Goal: Transaction & Acquisition: Purchase product/service

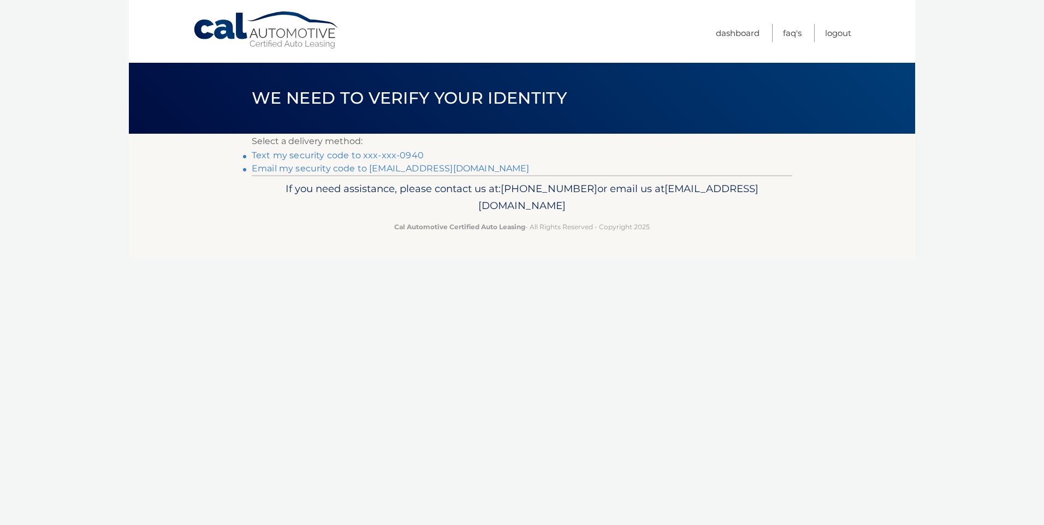
click at [334, 155] on link "Text my security code to xxx-xxx-0940" at bounding box center [338, 155] width 172 height 10
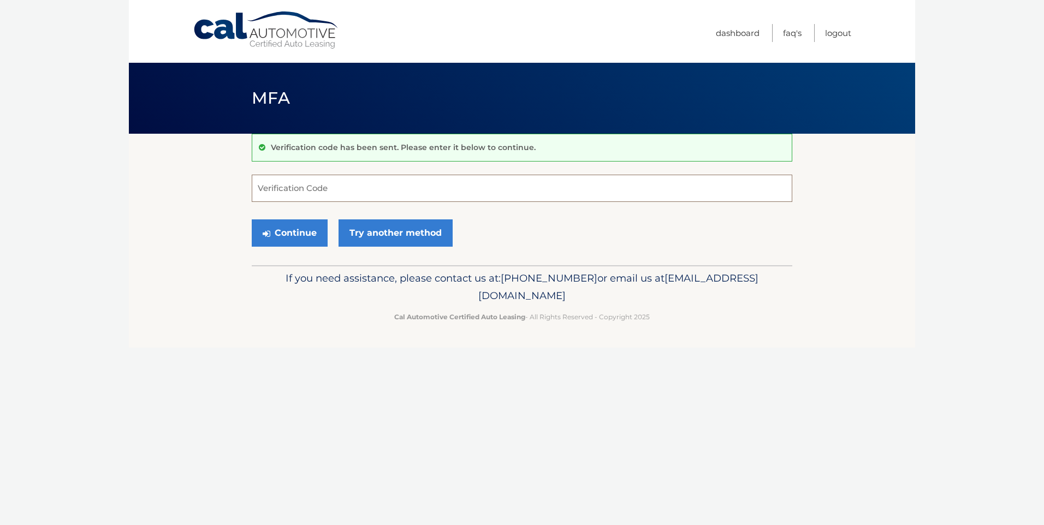
click at [266, 185] on input "Verification Code" at bounding box center [522, 188] width 541 height 27
type input "941049"
click at [292, 232] on button "Continue" at bounding box center [290, 232] width 76 height 27
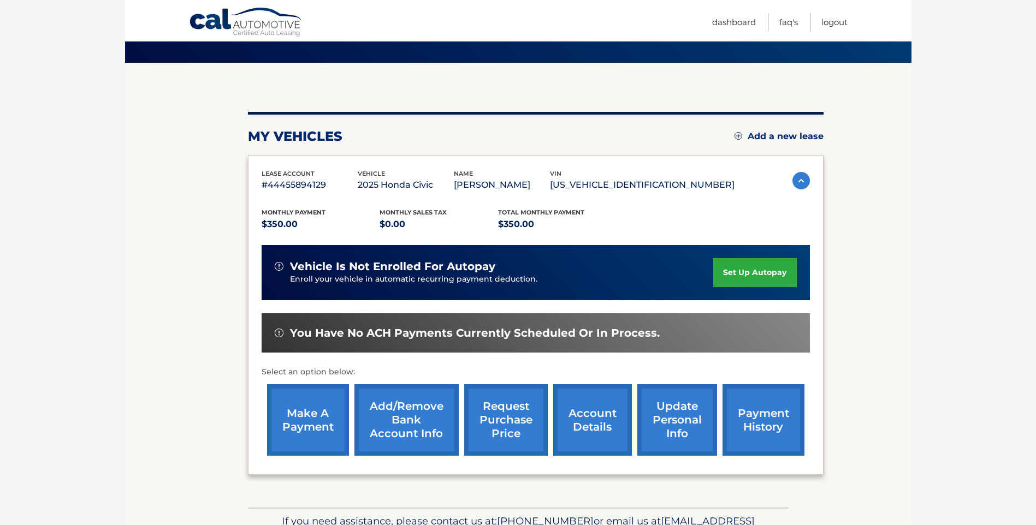
scroll to position [87, 0]
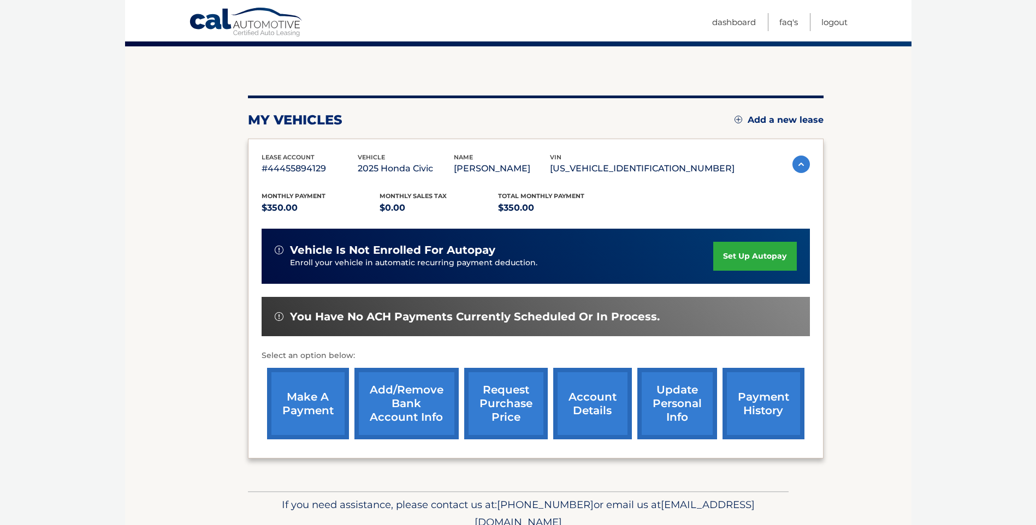
click at [296, 401] on link "make a payment" at bounding box center [308, 404] width 82 height 72
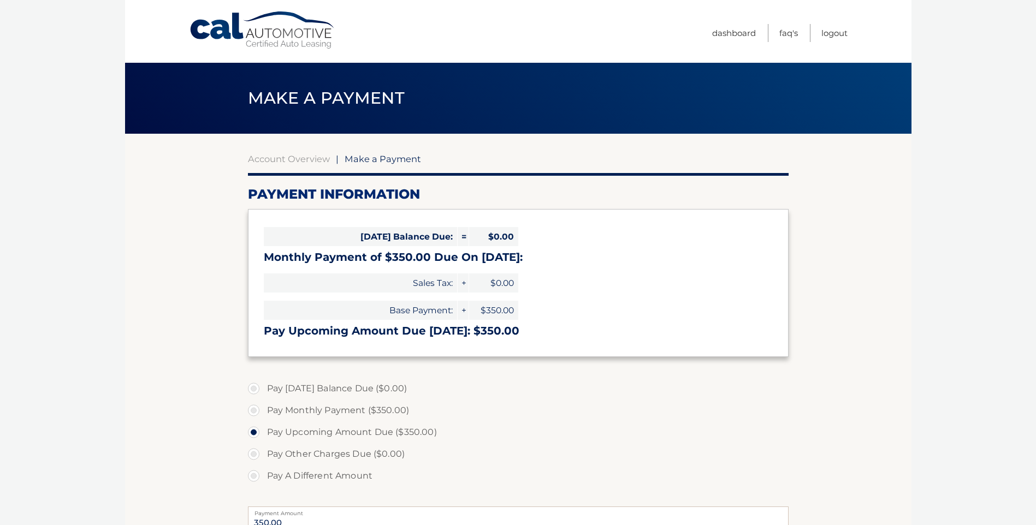
select select "NTMwNzE4Y2MtZDRlMi00ODYwLThjYWEtODIzMDZkNWZjNjBl"
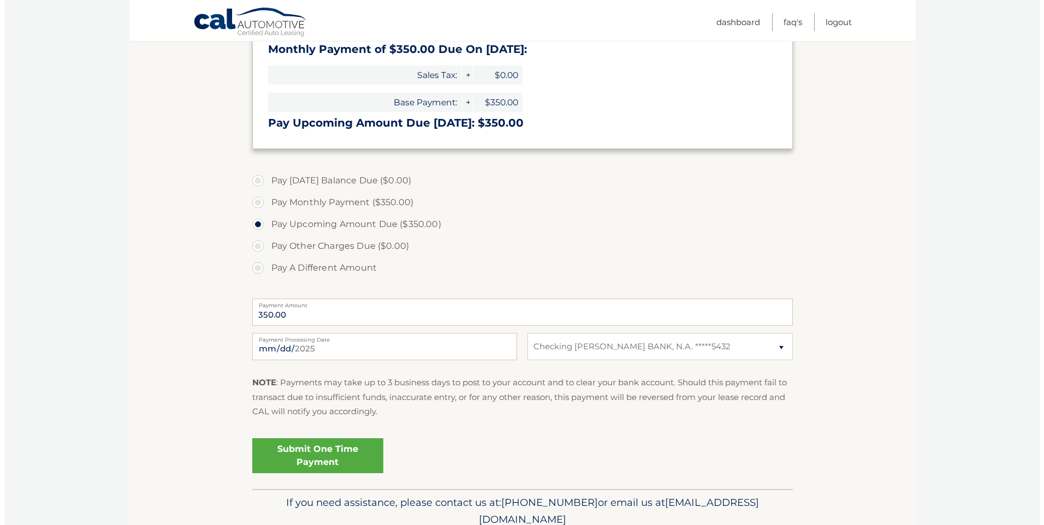
scroll to position [211, 0]
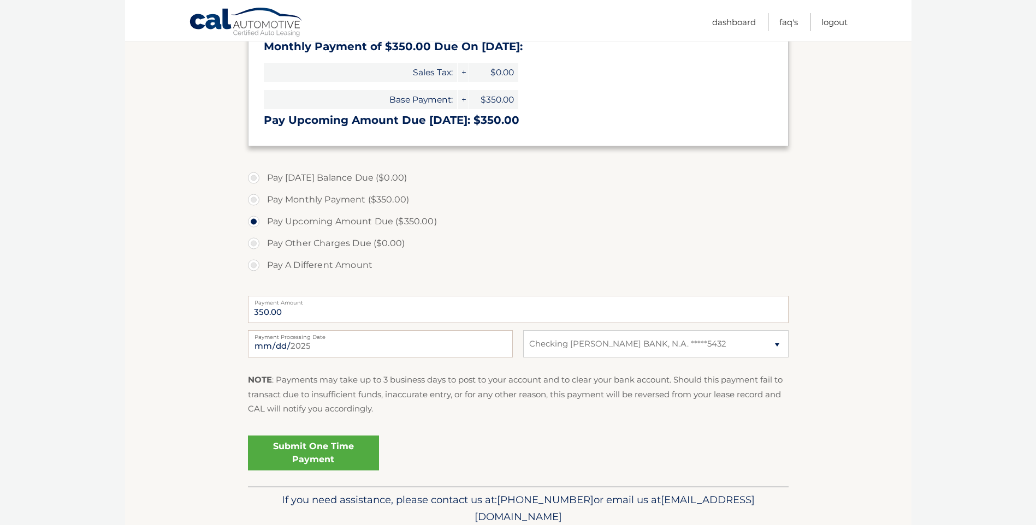
click at [312, 450] on link "Submit One Time Payment" at bounding box center [313, 453] width 131 height 35
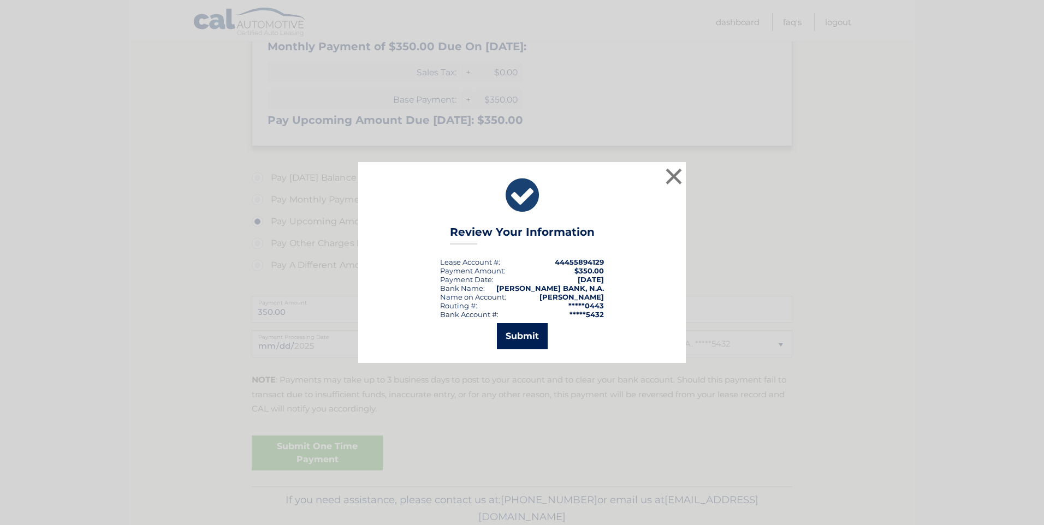
click at [526, 336] on button "Submit" at bounding box center [522, 336] width 51 height 26
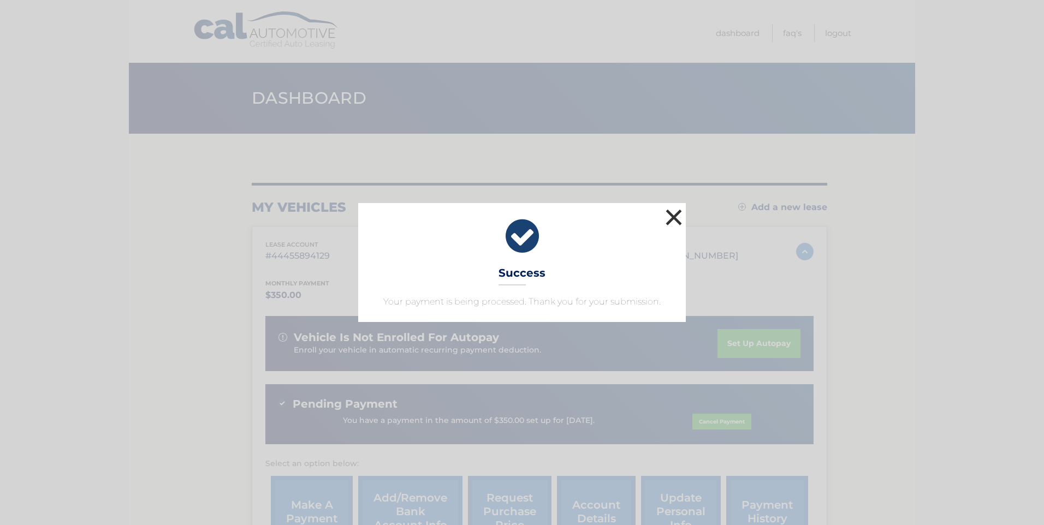
click at [672, 215] on button "×" at bounding box center [674, 217] width 22 height 22
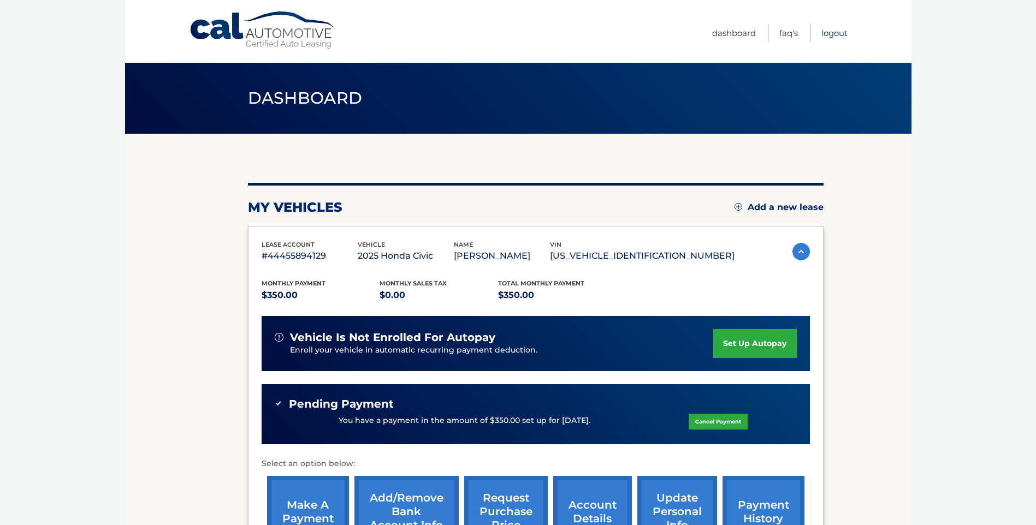
click at [835, 33] on link "Logout" at bounding box center [834, 33] width 26 height 18
